Goal: Find contact information: Find contact information

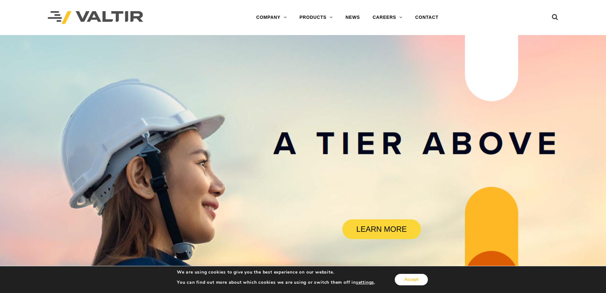
click at [405, 281] on button "Accept" at bounding box center [411, 278] width 33 height 11
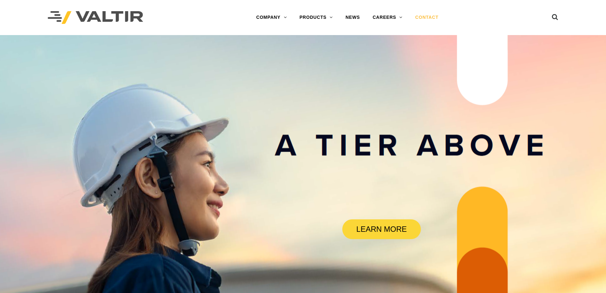
click at [428, 16] on link "CONTACT" at bounding box center [427, 17] width 36 height 13
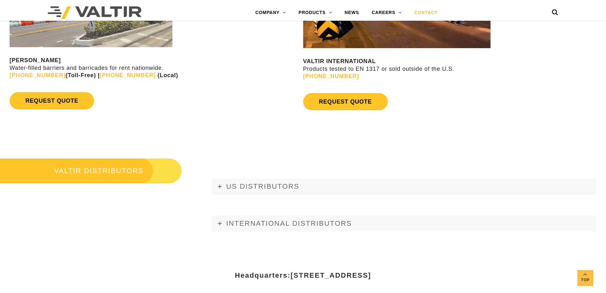
scroll to position [764, 0]
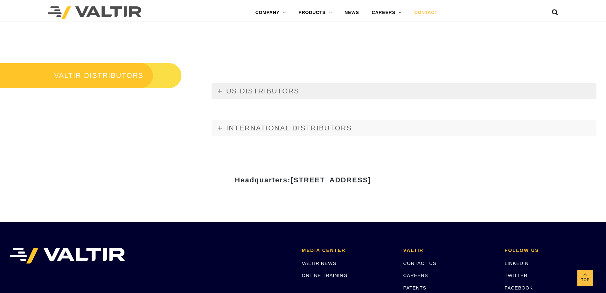
click at [268, 90] on span "US DISTRIBUTORS" at bounding box center [262, 91] width 73 height 8
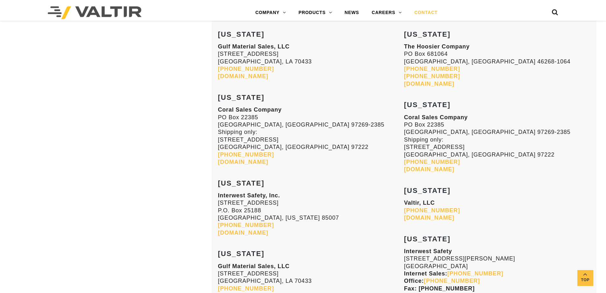
scroll to position [732, 0]
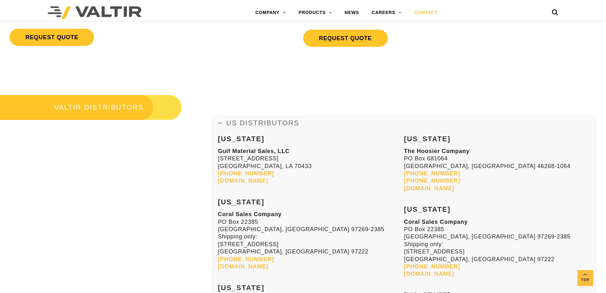
click at [116, 9] on img at bounding box center [95, 12] width 94 height 13
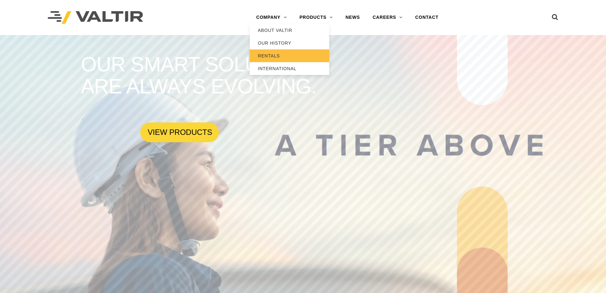
click at [268, 55] on link "RENTALS" at bounding box center [290, 55] width 80 height 13
